Goal: Information Seeking & Learning: Learn about a topic

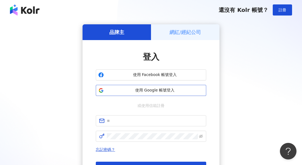
click at [155, 94] on button "使用 Google 帳號登入" at bounding box center [151, 90] width 110 height 11
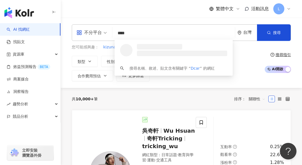
type input "*****"
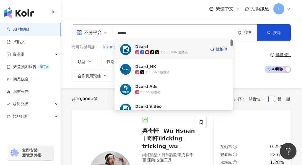
click at [180, 47] on span "Dcard" at bounding box center [170, 47] width 71 height 6
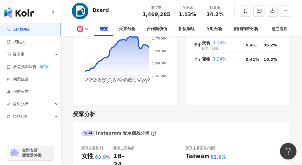
scroll to position [608, 0]
